Goal: Download file/media

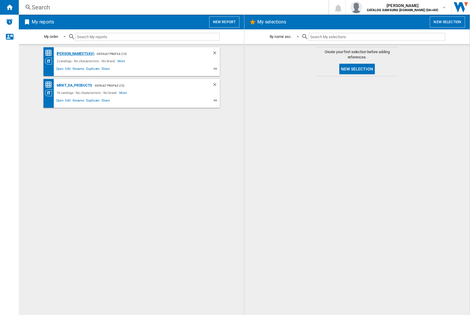
click at [65, 54] on div "[PERSON_NAME](TVAV)" at bounding box center [74, 53] width 39 height 7
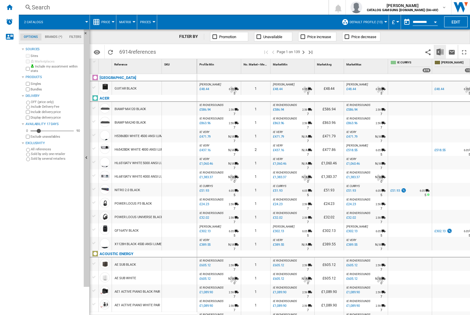
click at [440, 52] on img "Download in Excel" at bounding box center [439, 51] width 7 height 7
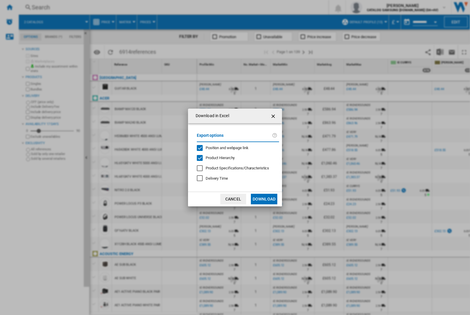
click at [235, 148] on span "Position and webpage link" at bounding box center [226, 148] width 43 height 4
click at [264, 199] on button "Download" at bounding box center [264, 199] width 26 height 11
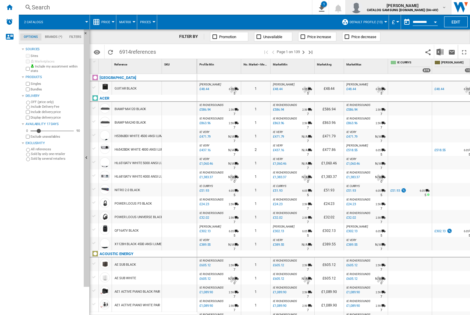
click at [362, 7] on img "button" at bounding box center [356, 7] width 12 height 12
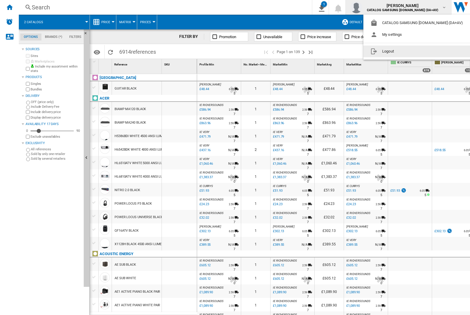
click at [408, 51] on button "Logout" at bounding box center [417, 51] width 109 height 12
